Goal: Find specific page/section: Find specific page/section

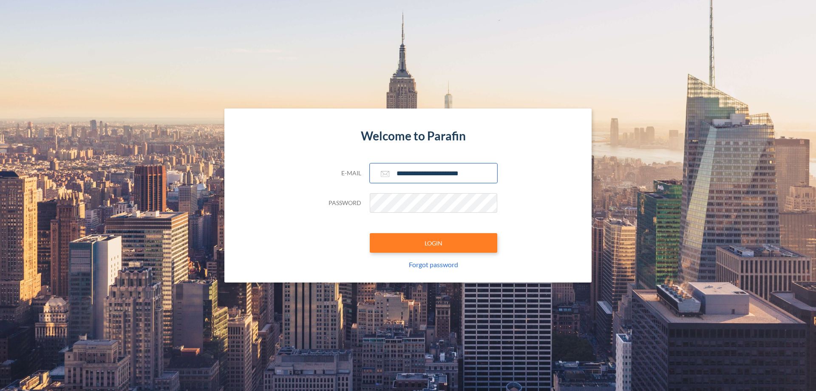
type input "**********"
click at [433, 243] on button "LOGIN" at bounding box center [433, 243] width 127 height 20
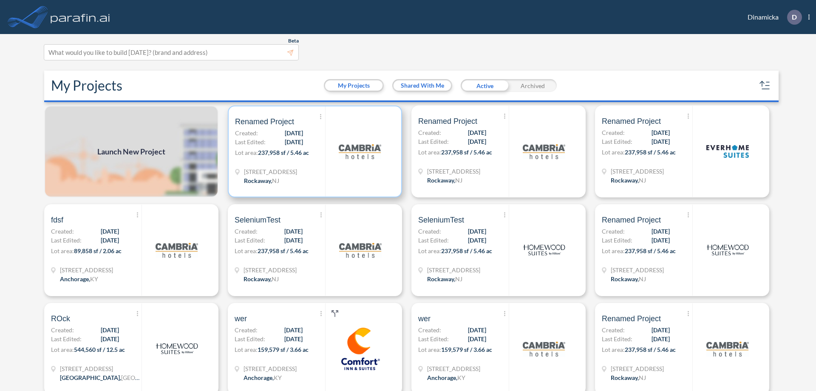
scroll to position [2, 0]
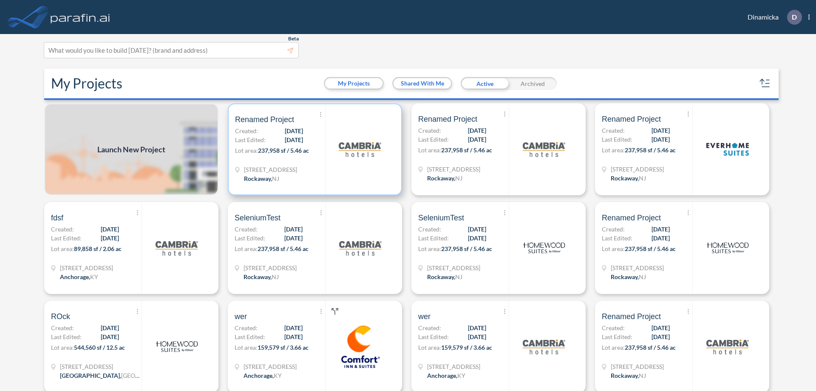
click at [313, 149] on p "Lot area: 237,958 sf / 5.46 ac" at bounding box center [280, 152] width 90 height 12
